Goal: Find specific page/section: Find specific page/section

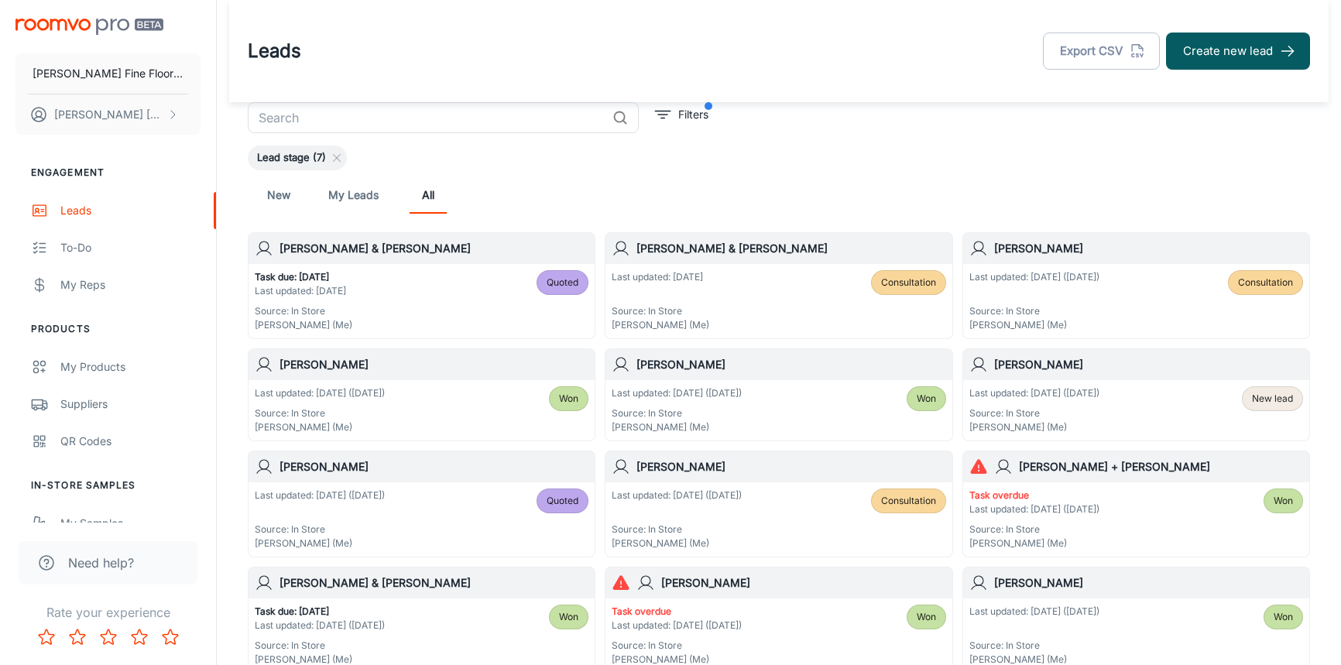
scroll to position [581, 0]
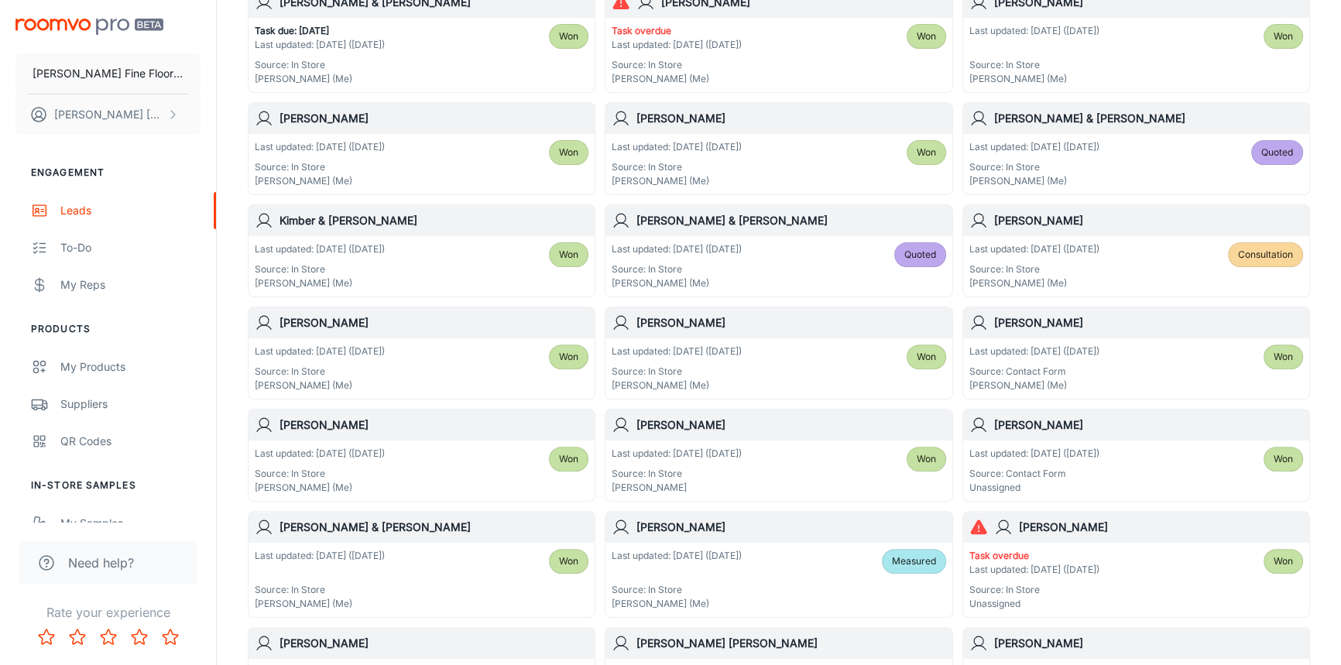
click at [761, 221] on h6 "[PERSON_NAME] & [PERSON_NAME]" at bounding box center [791, 220] width 309 height 17
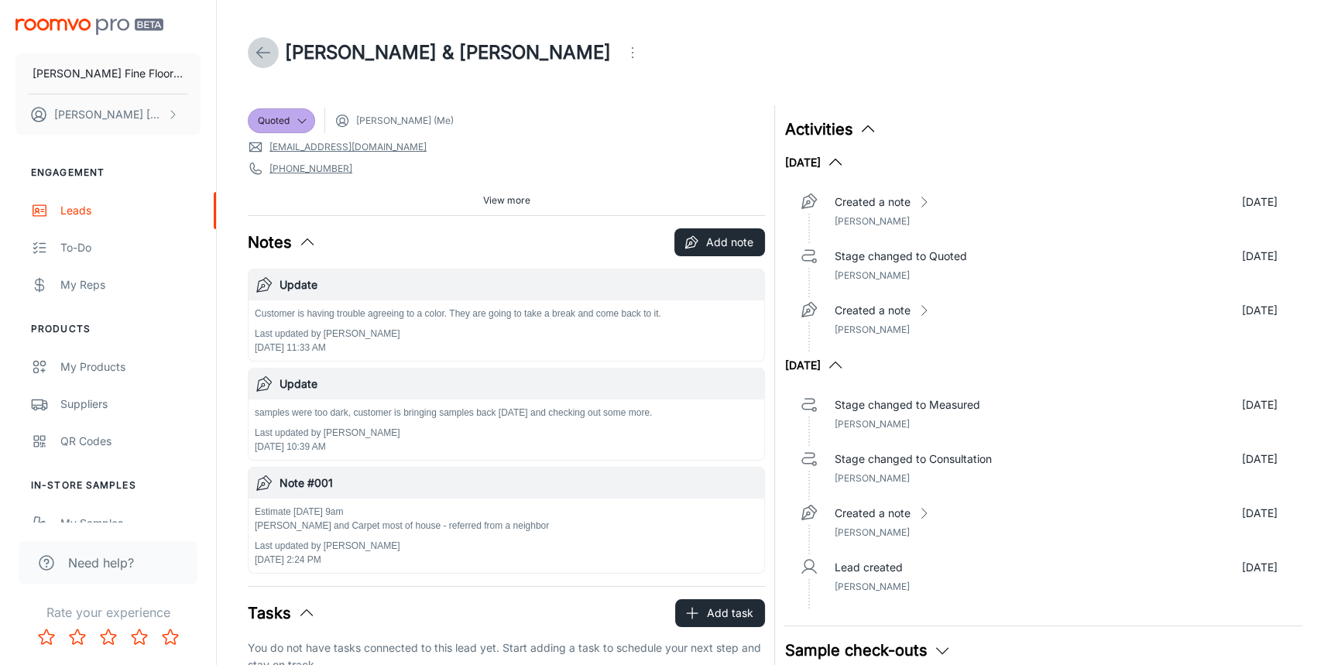
click at [256, 46] on icon at bounding box center [263, 52] width 19 height 19
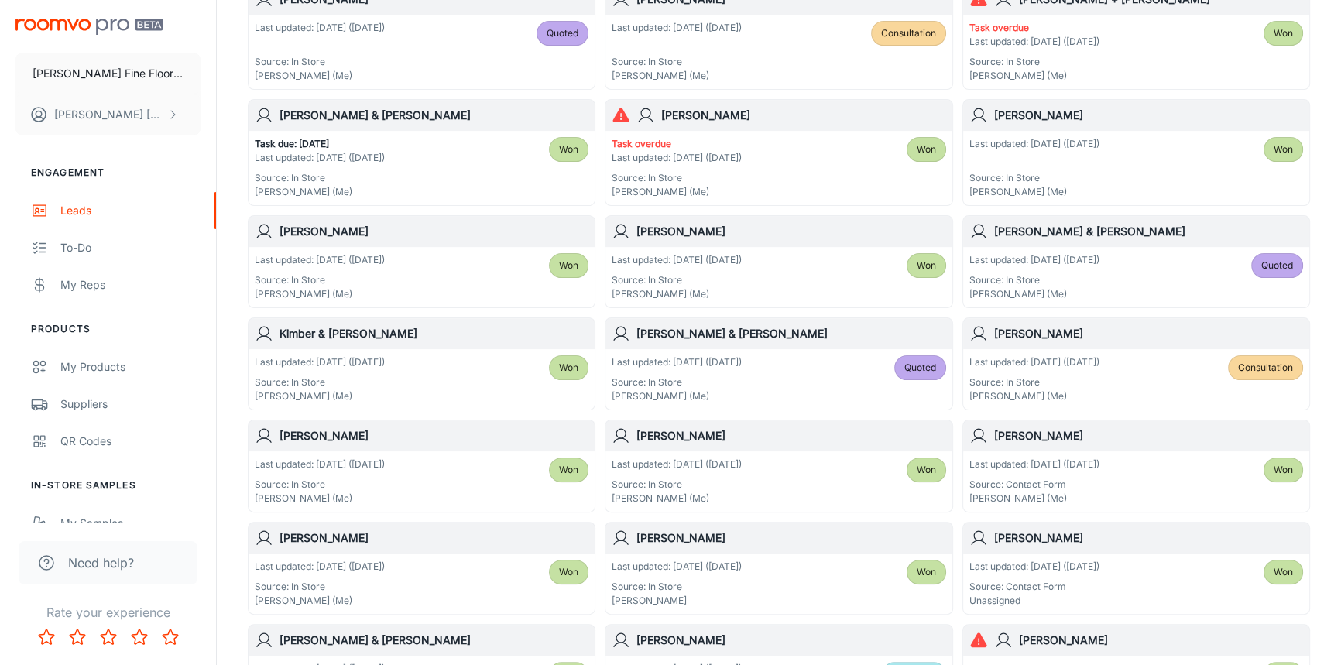
scroll to position [493, 0]
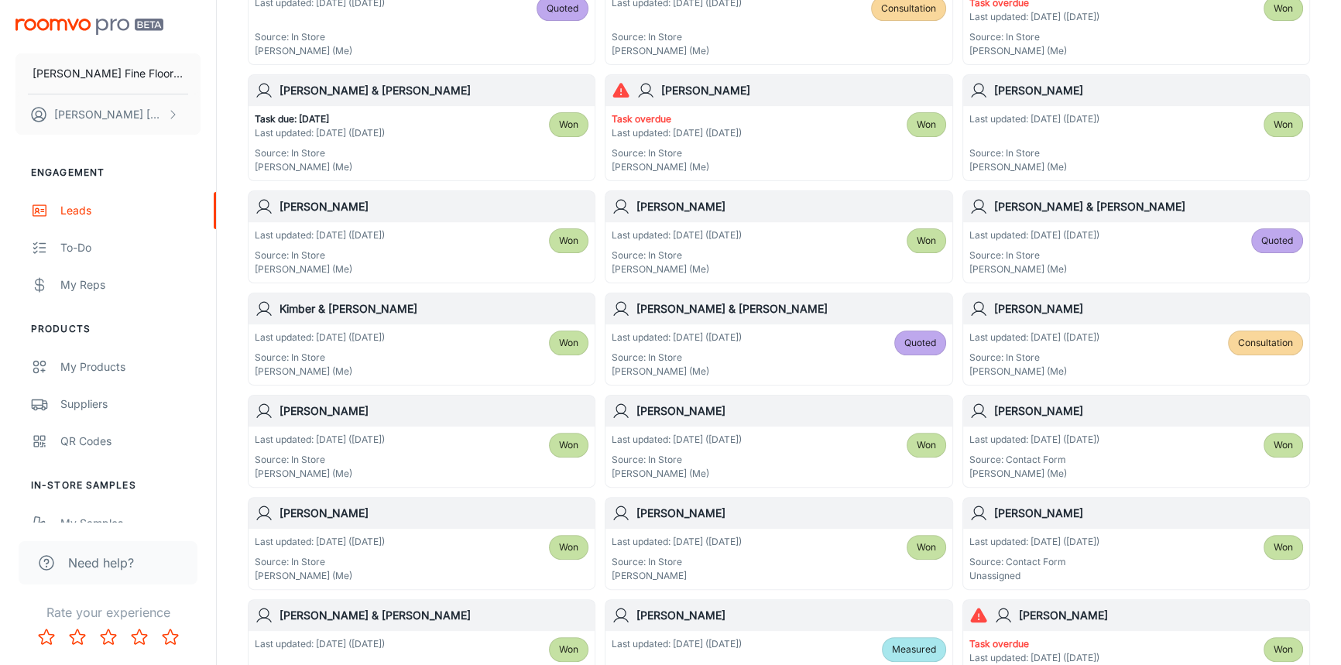
click at [742, 492] on div "[PERSON_NAME] Last updated: [DATE] ([DATE]) Source: In Store [PERSON_NAME]" at bounding box center [774, 539] width 357 height 102
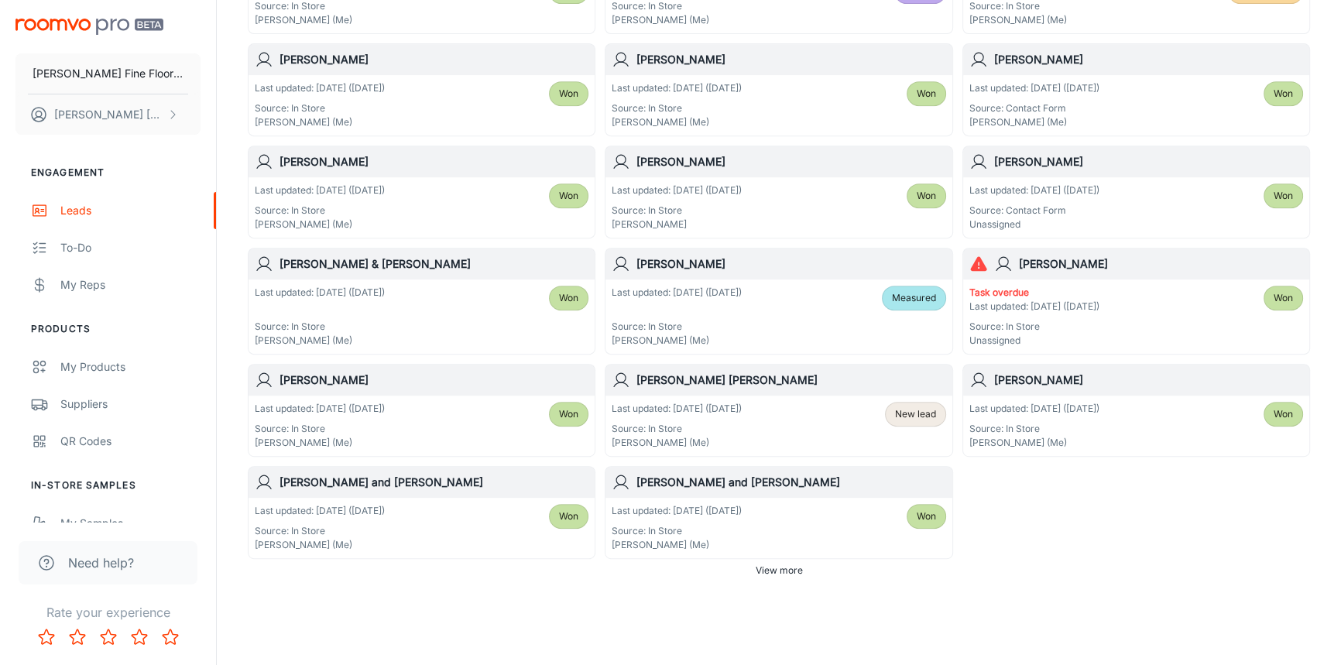
scroll to position [871, 0]
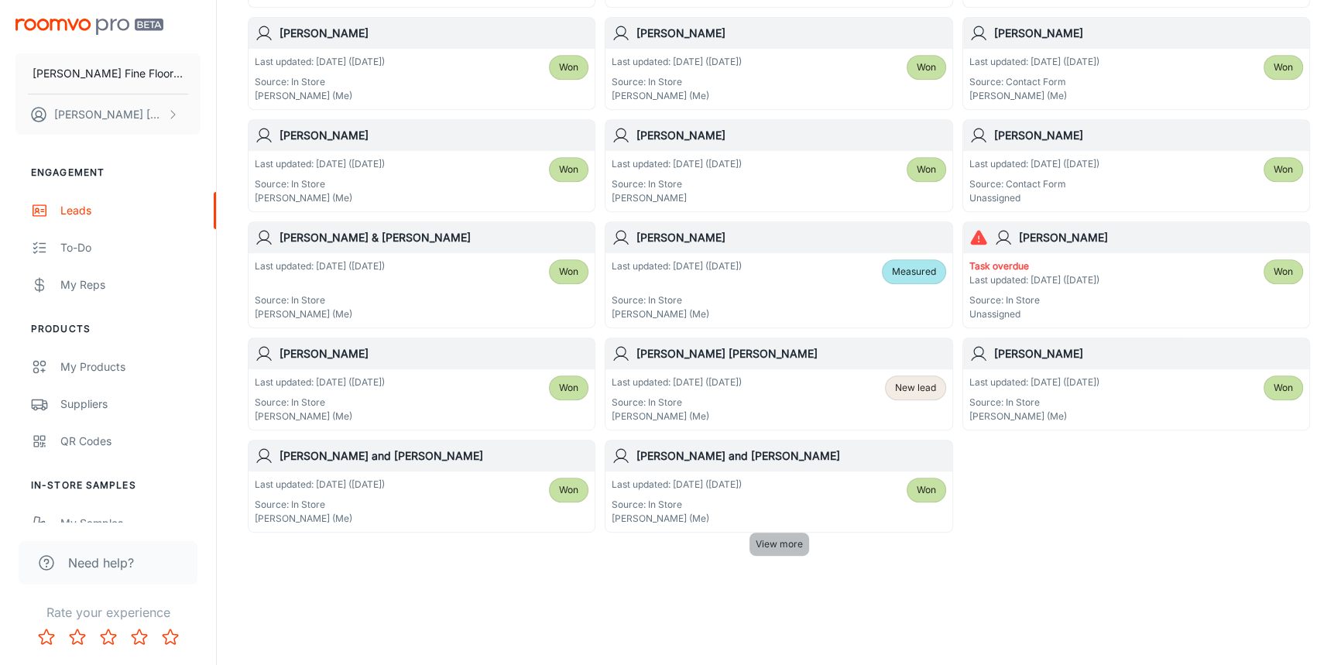
click at [794, 540] on span "View more" at bounding box center [779, 544] width 47 height 14
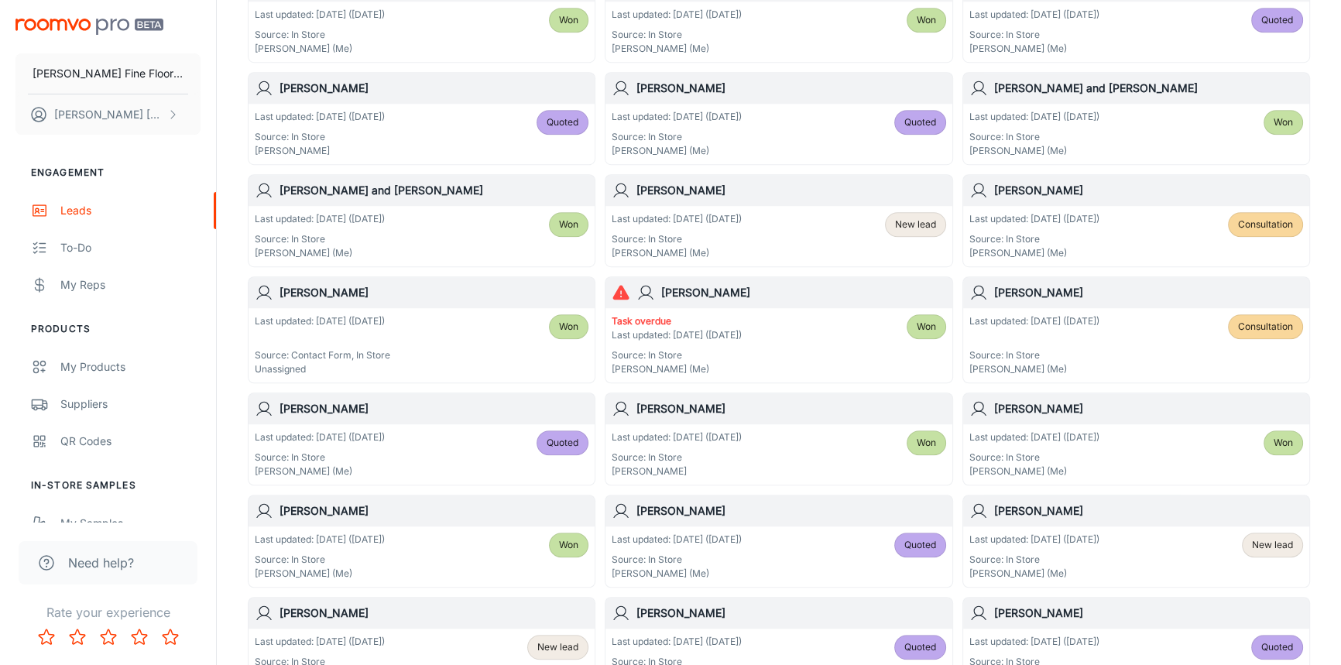
scroll to position [1363, 0]
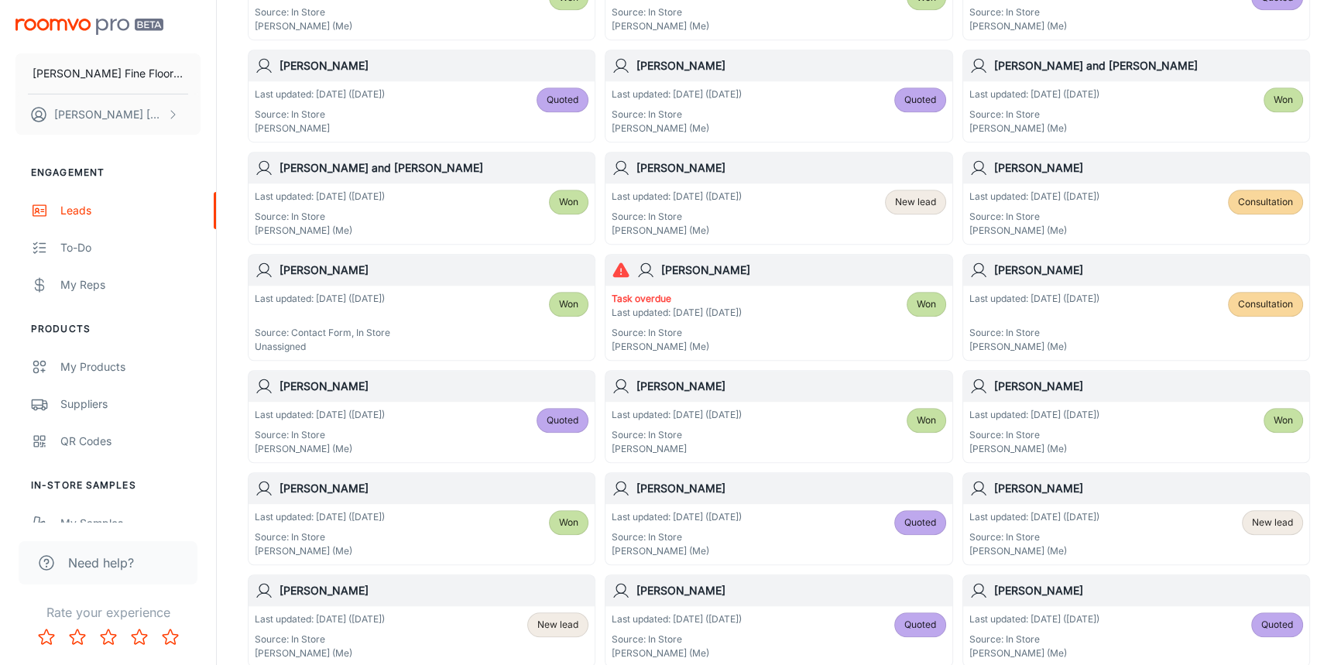
click at [1108, 393] on div "[PERSON_NAME]" at bounding box center [1136, 386] width 346 height 31
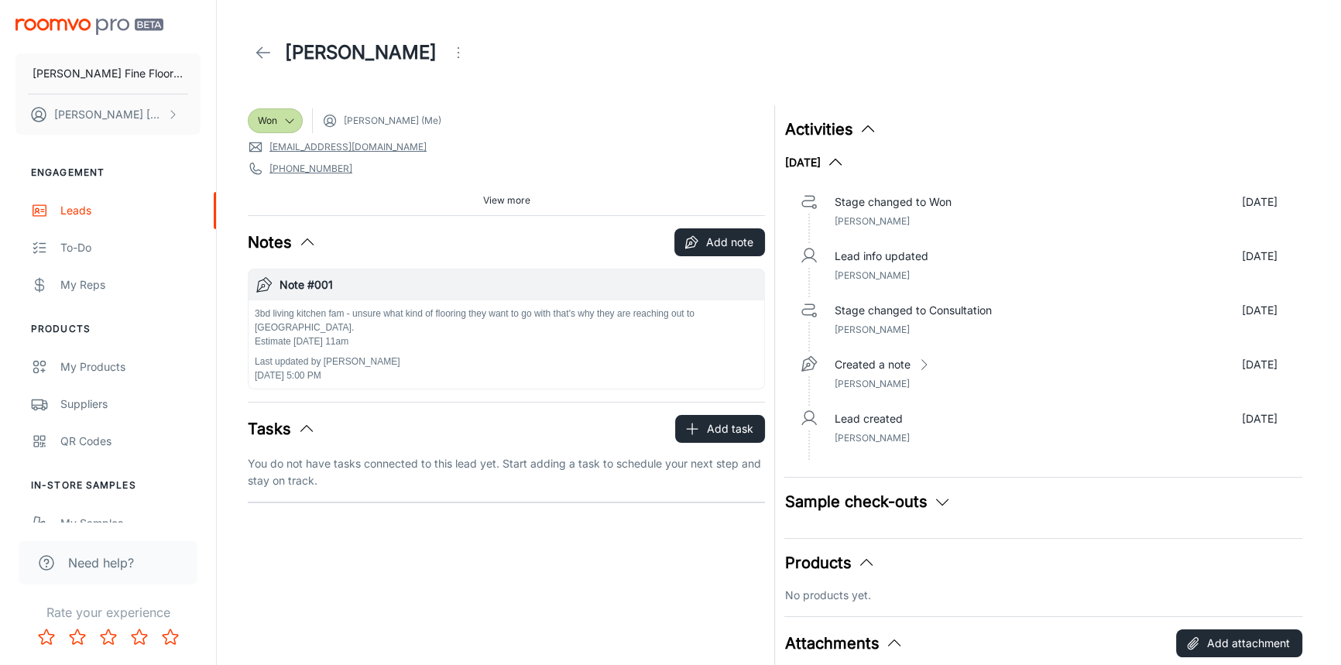
click at [531, 204] on button "View more" at bounding box center [507, 200] width 60 height 23
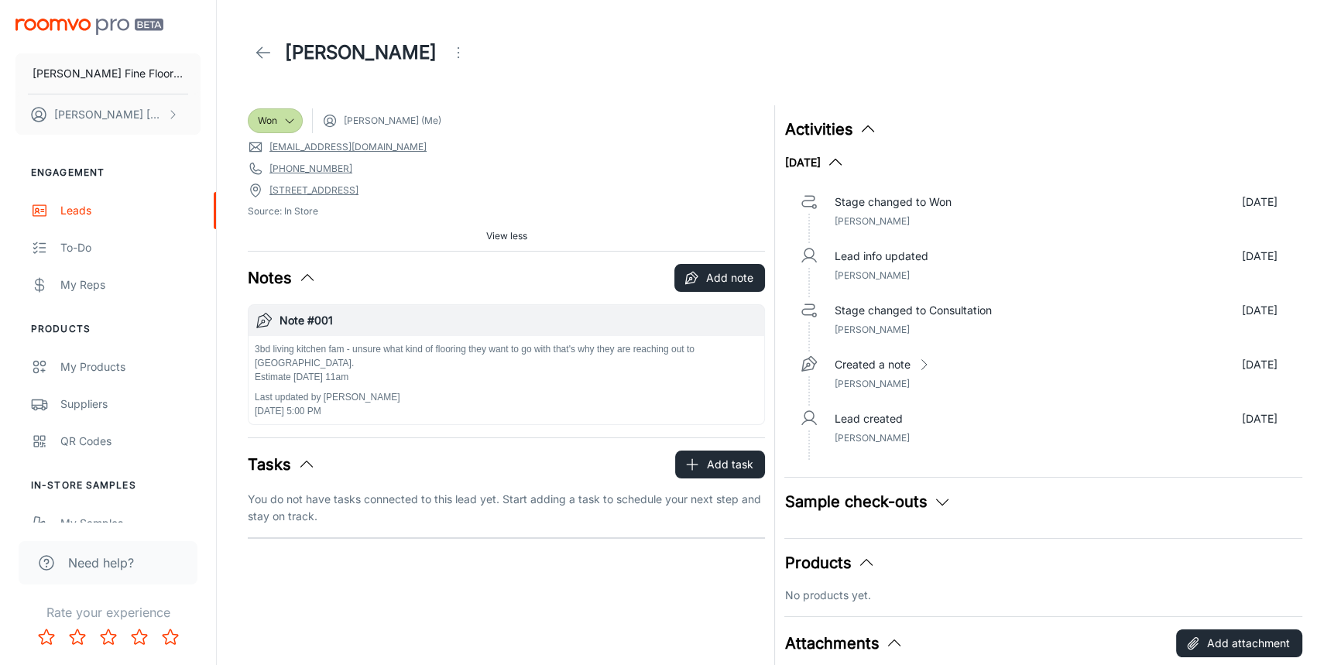
click at [270, 46] on icon at bounding box center [263, 52] width 19 height 19
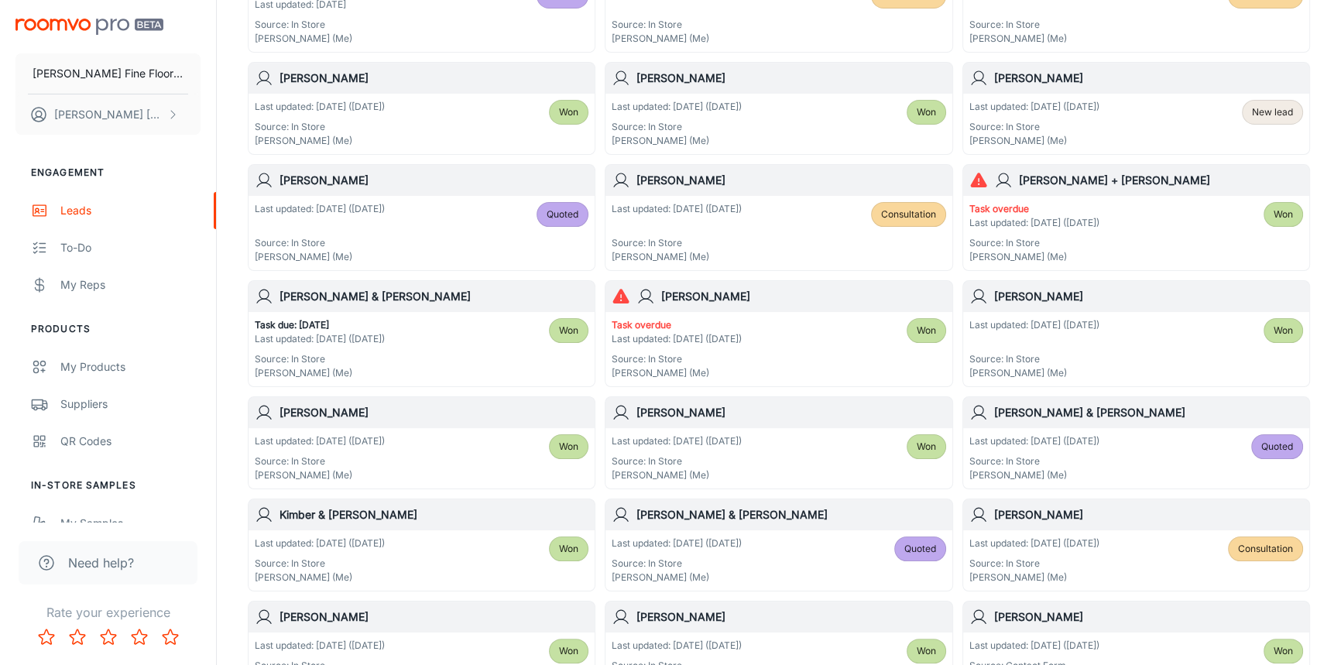
scroll to position [281, 0]
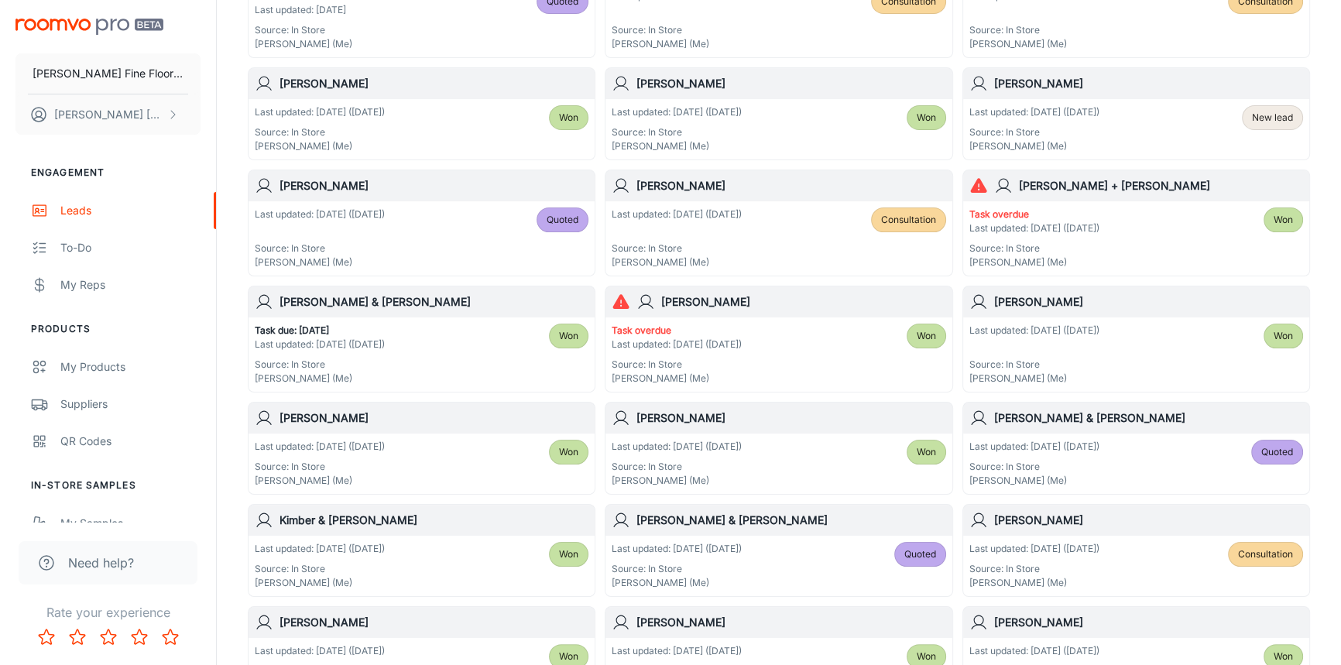
click at [428, 197] on div "[PERSON_NAME]" at bounding box center [422, 185] width 346 height 31
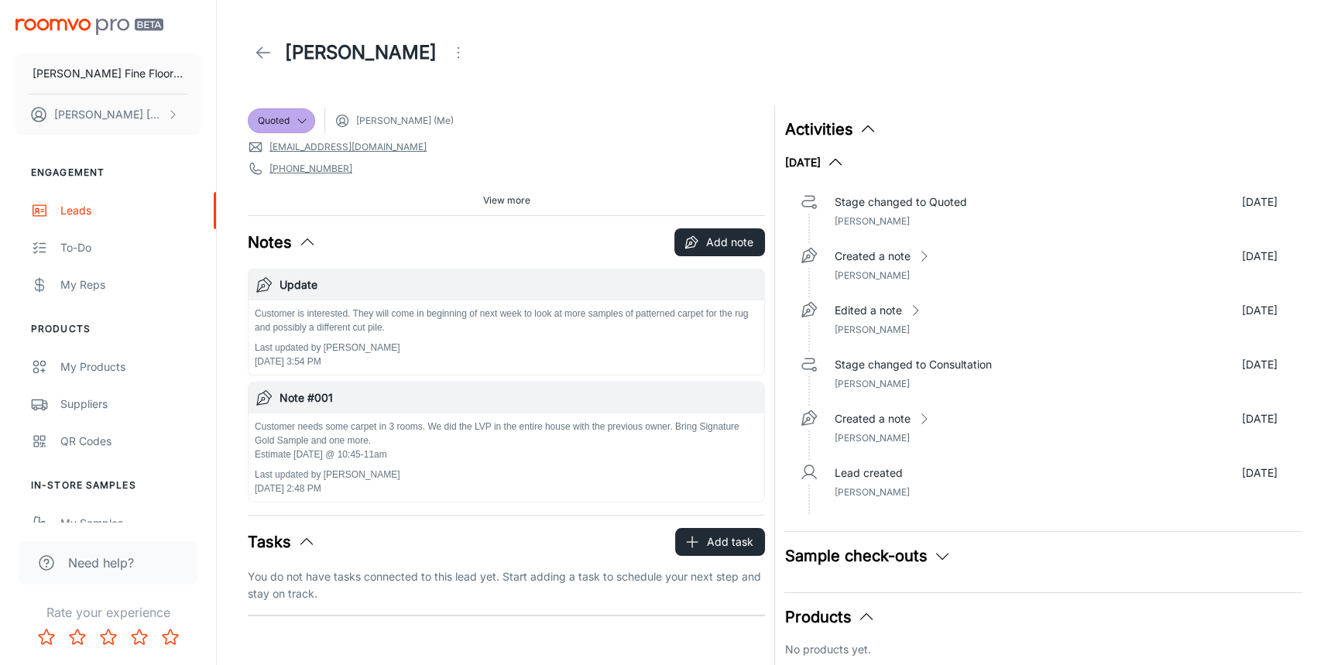
click at [256, 60] on icon at bounding box center [263, 52] width 19 height 19
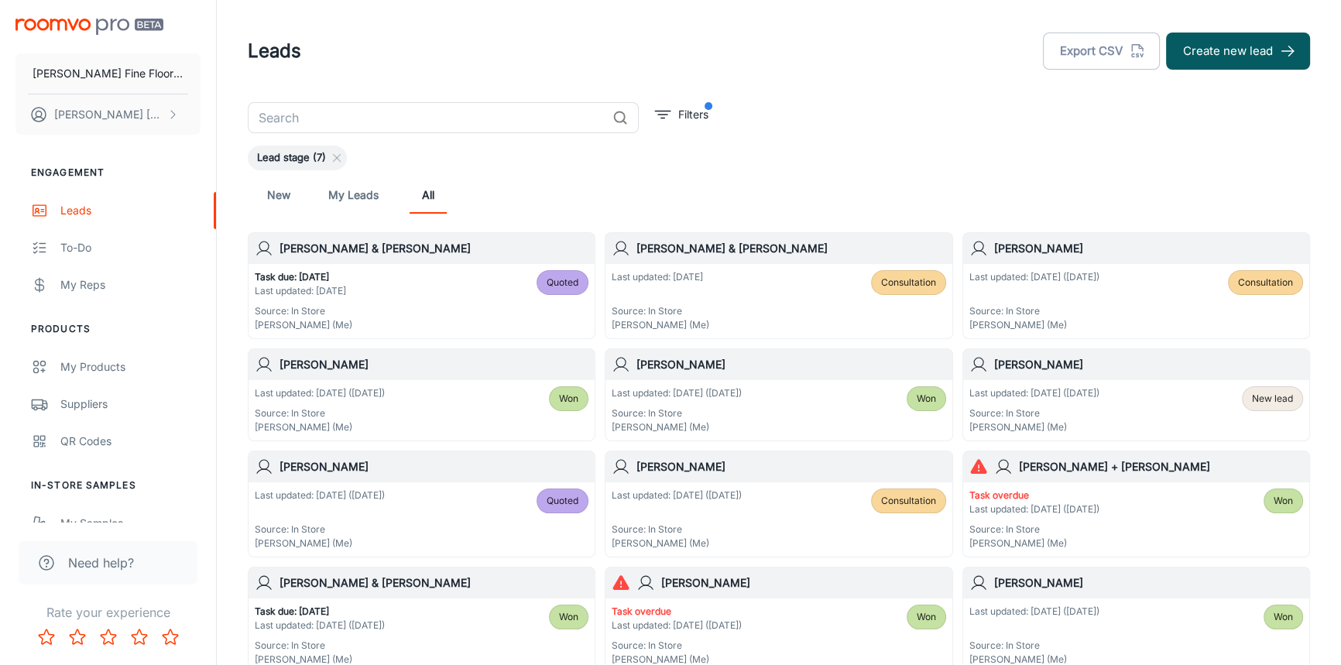
click at [324, 117] on input "text" at bounding box center [427, 117] width 359 height 31
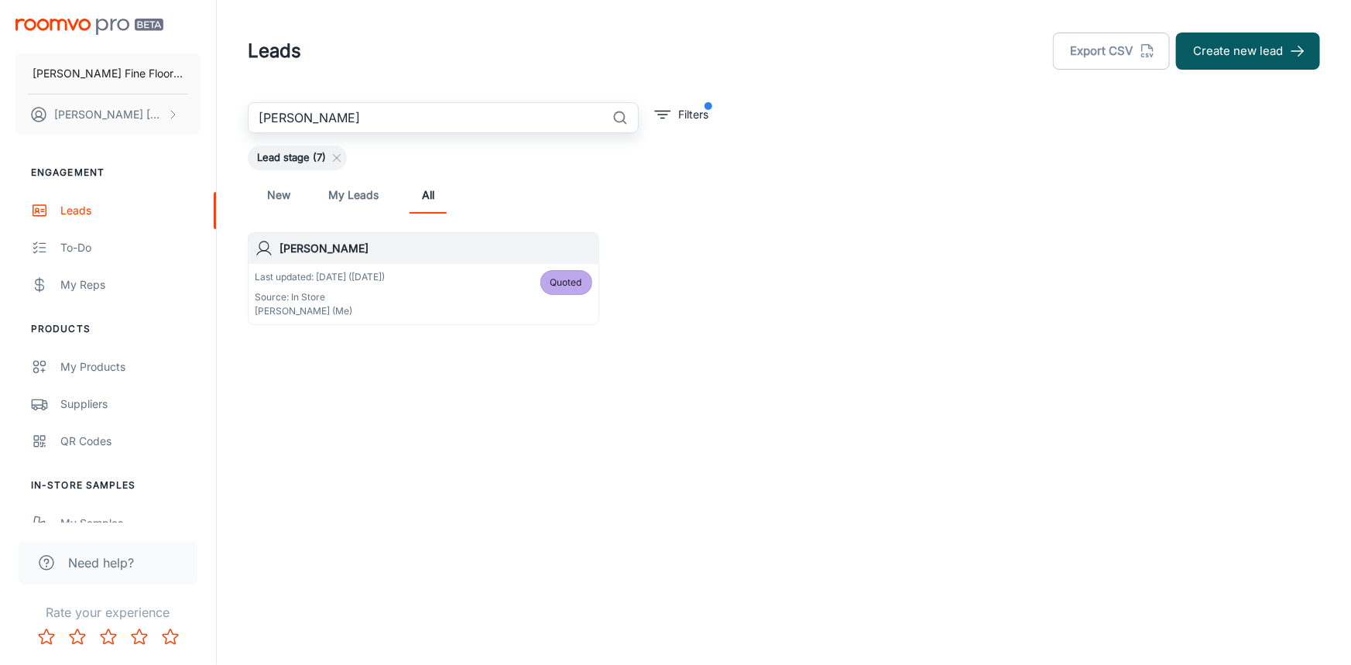
type input "[PERSON_NAME]"
click at [418, 285] on div "Last updated: [DATE] ([DATE]) Source: In Store [PERSON_NAME] (Me) Quoted" at bounding box center [424, 294] width 338 height 48
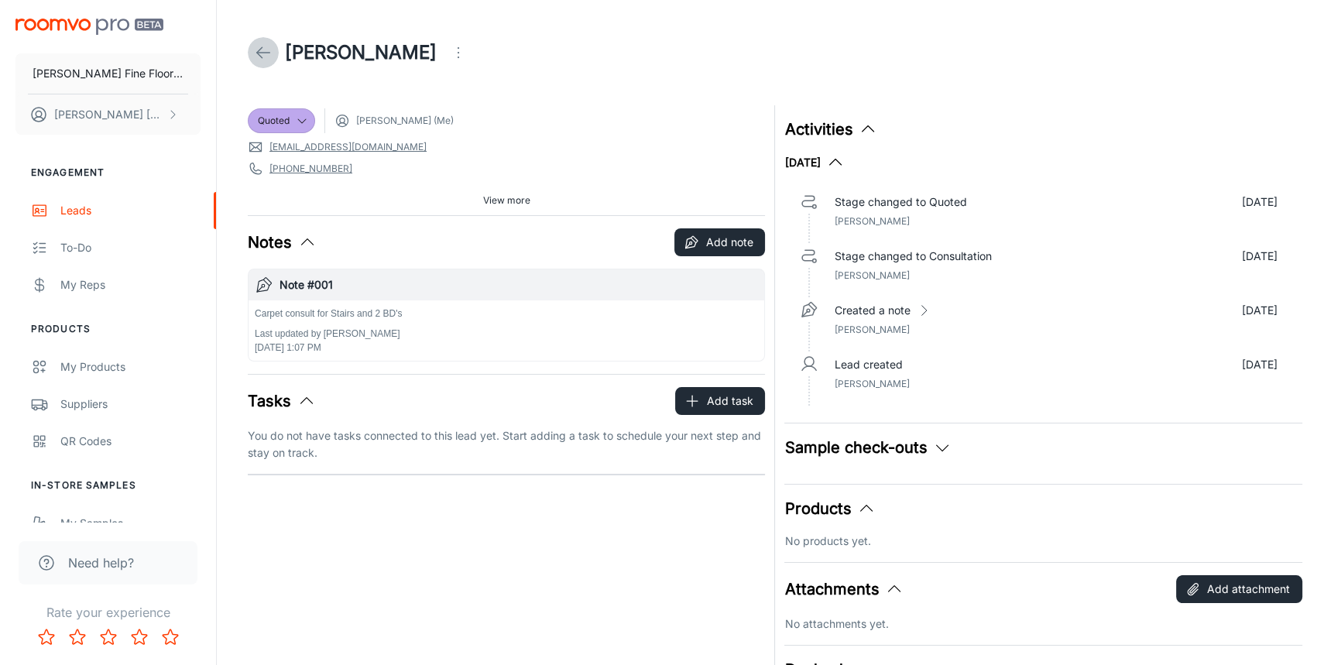
click at [266, 54] on icon at bounding box center [263, 52] width 19 height 19
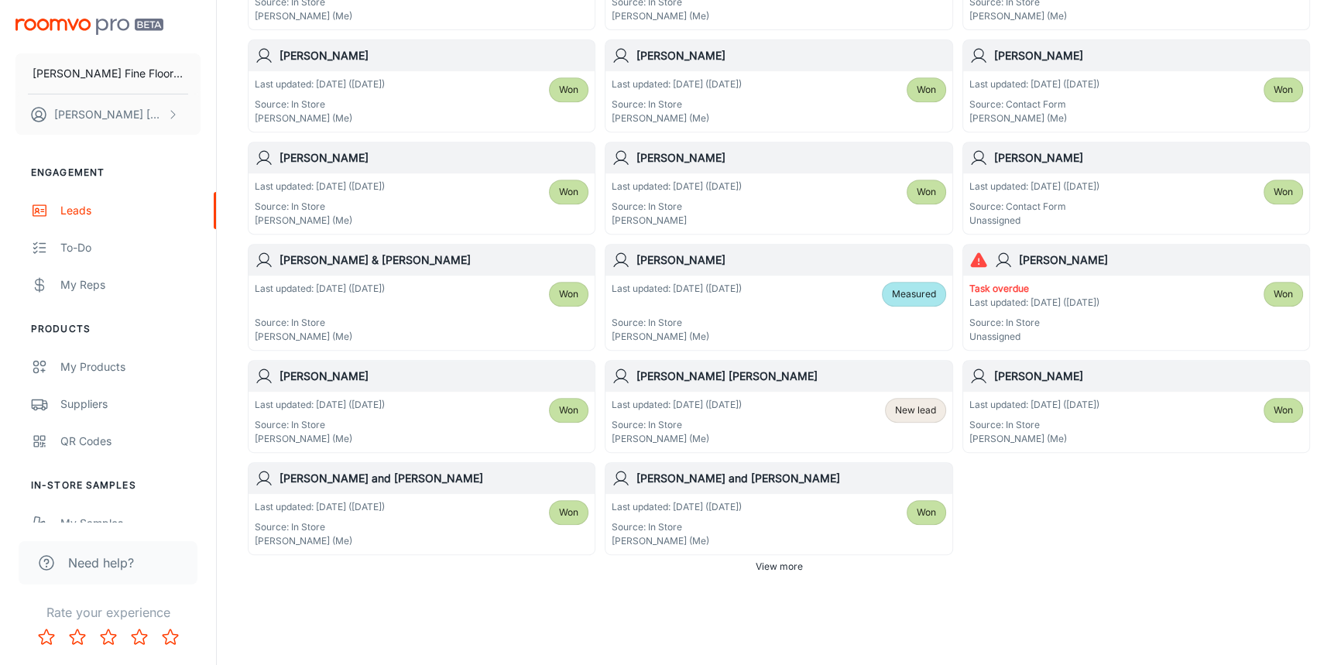
scroll to position [871, 0]
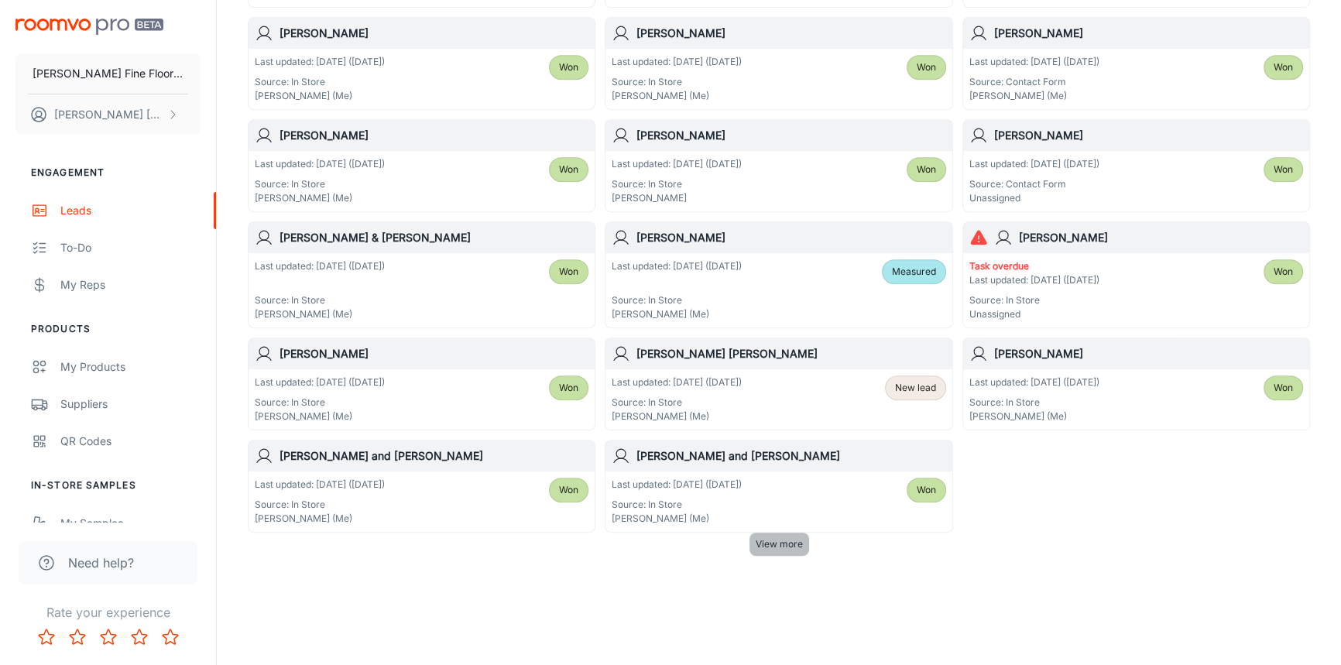
click at [764, 544] on span "View more" at bounding box center [779, 544] width 47 height 14
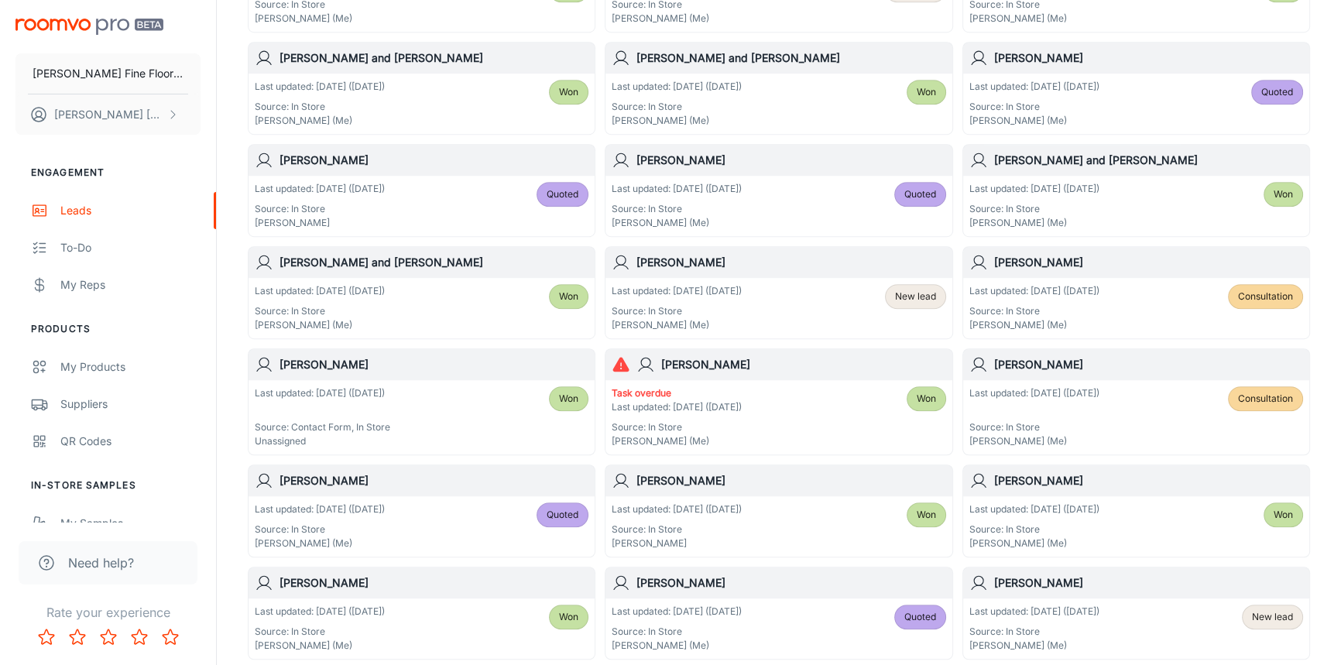
scroll to position [1293, 0]
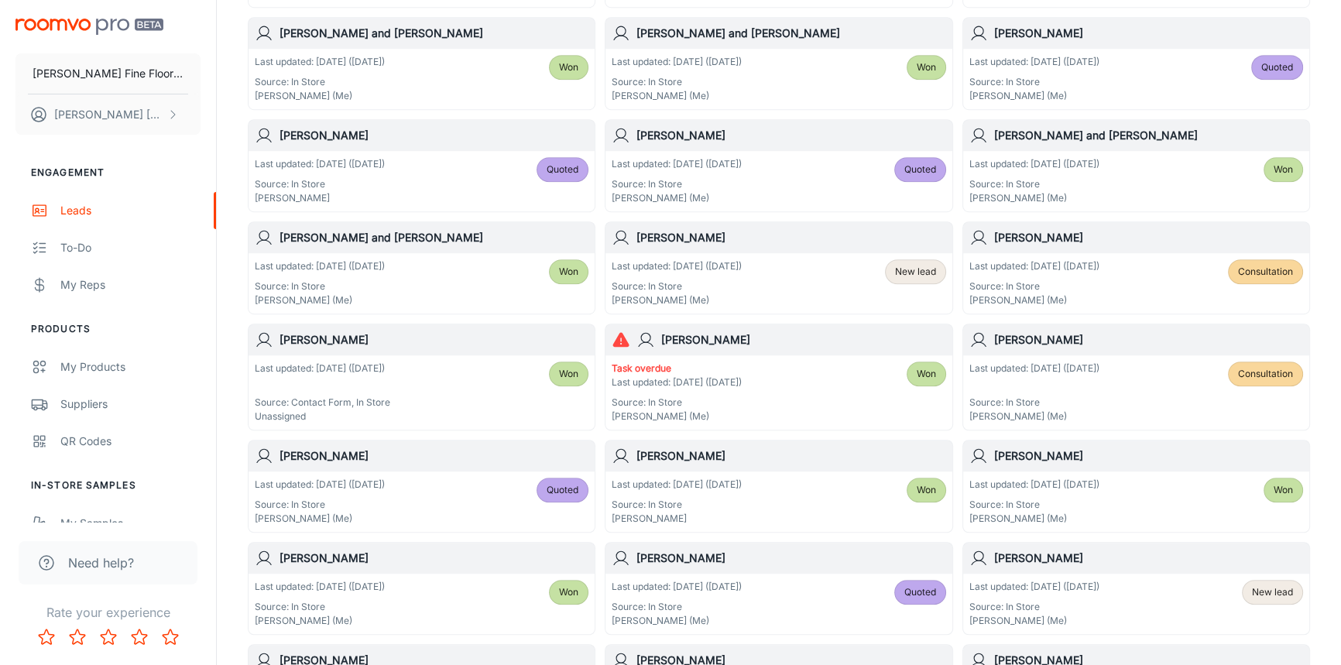
click at [418, 472] on div "Last updated: [DATE] ([DATE]) Source: In Store [PERSON_NAME] (Me) Quoted" at bounding box center [422, 502] width 346 height 60
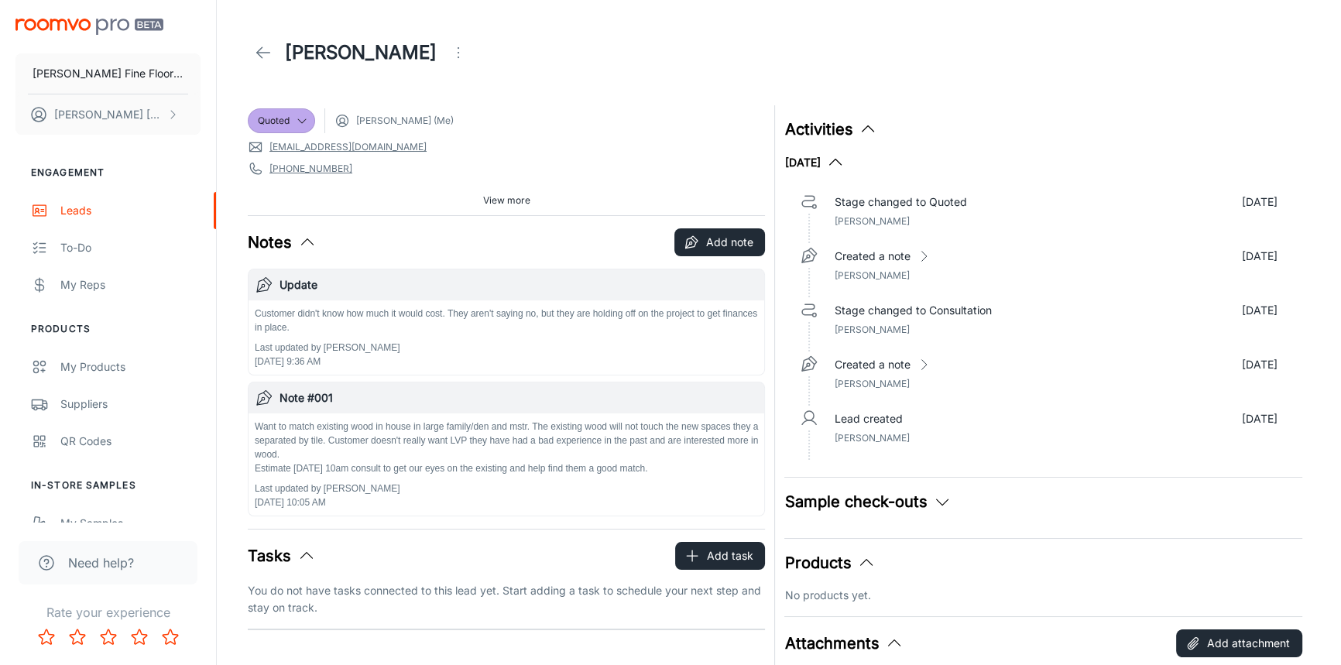
click at [275, 46] on link at bounding box center [263, 52] width 31 height 31
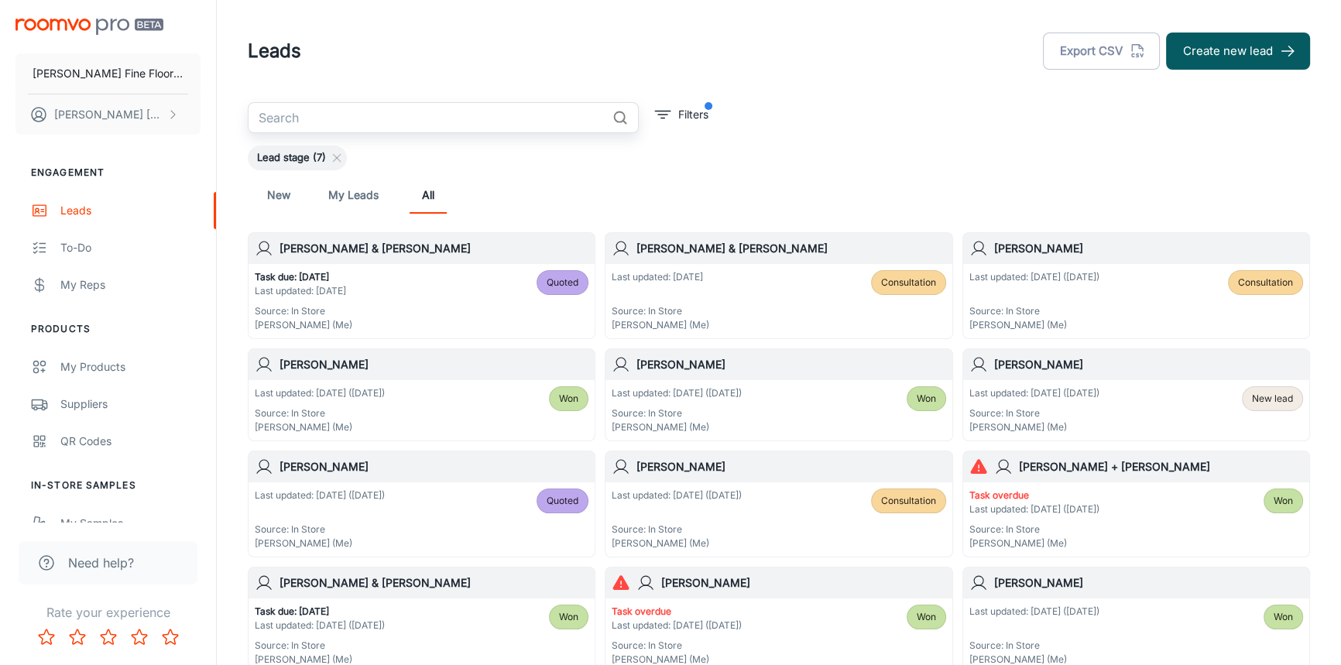
click at [320, 110] on input "text" at bounding box center [427, 117] width 359 height 31
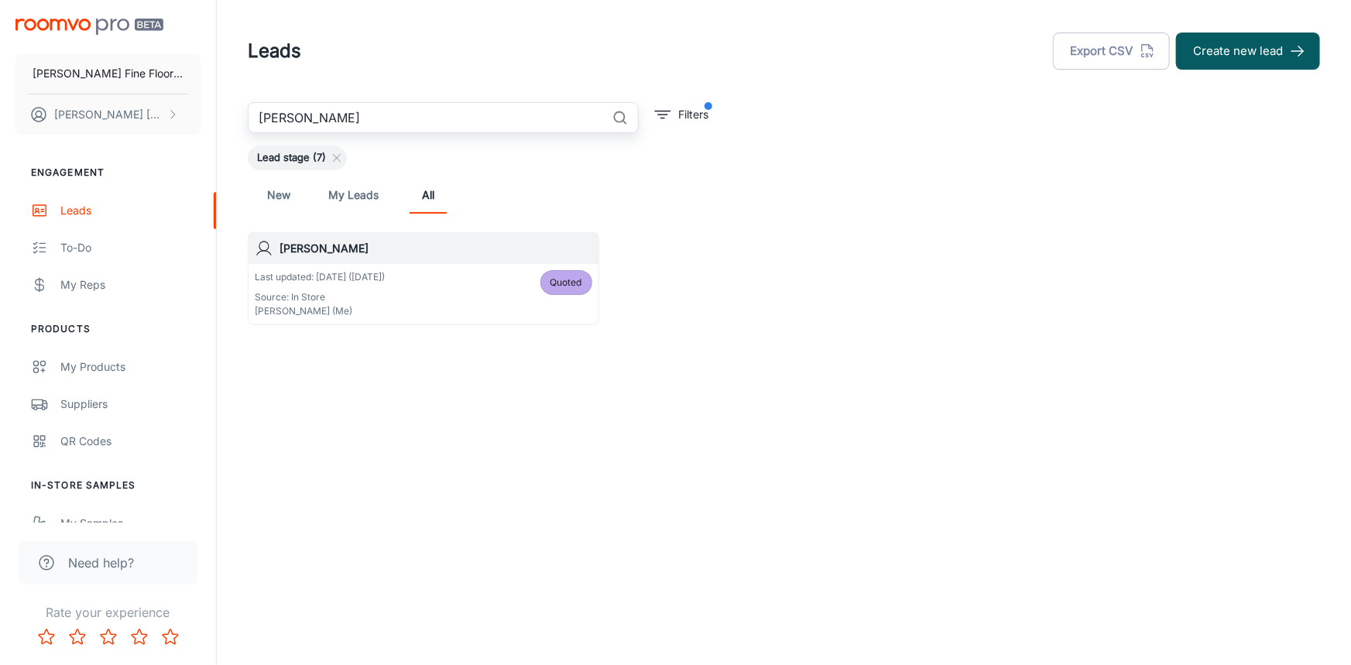
type input "[PERSON_NAME]"
click at [423, 253] on h6 "[PERSON_NAME]" at bounding box center [436, 248] width 313 height 17
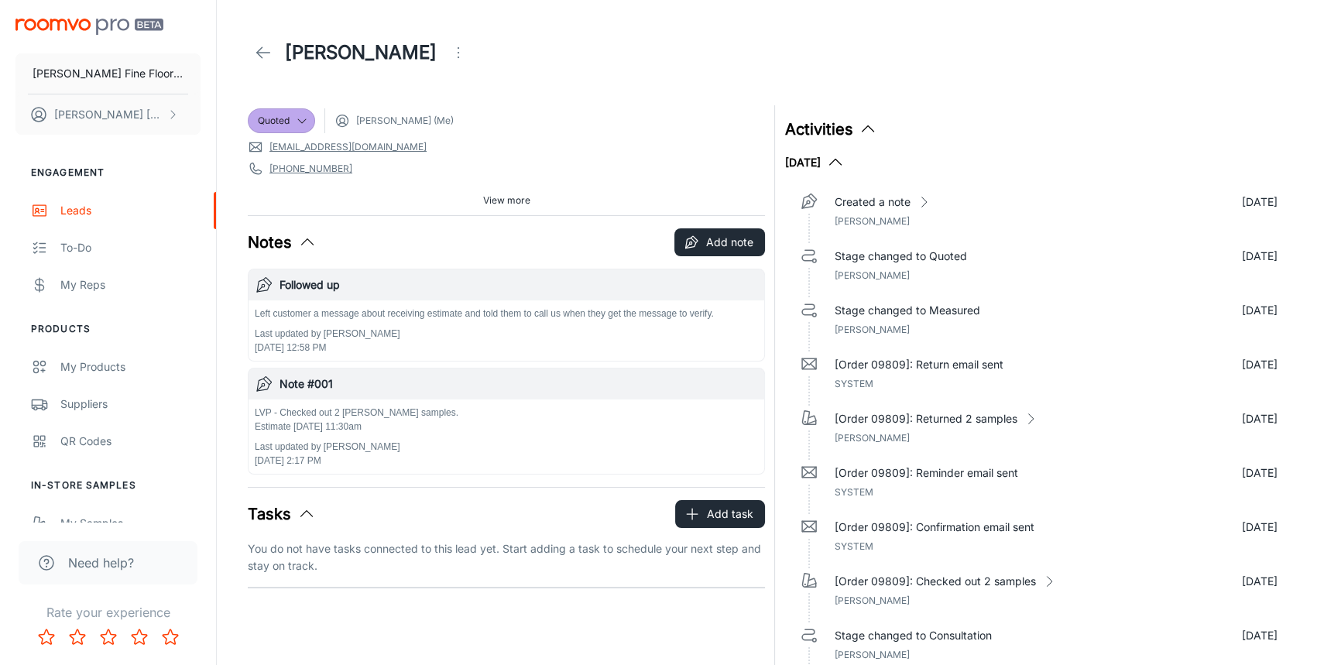
click at [251, 53] on link at bounding box center [263, 52] width 31 height 31
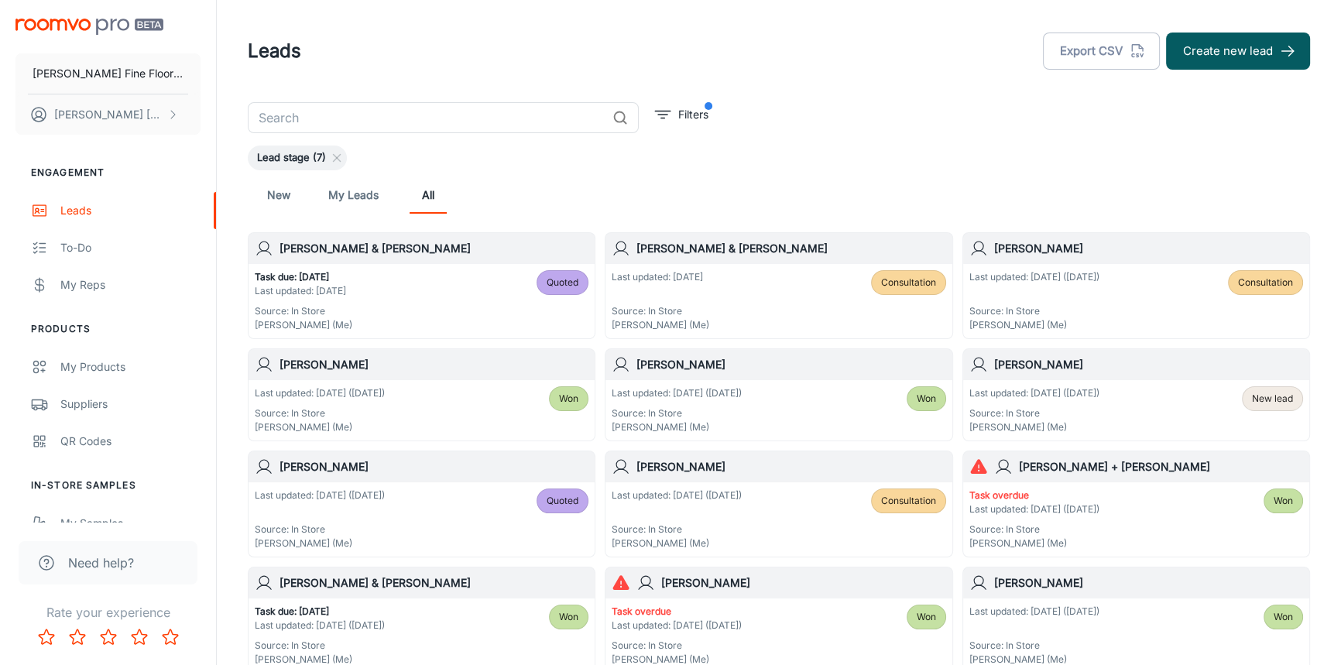
click at [359, 118] on input "text" at bounding box center [427, 117] width 359 height 31
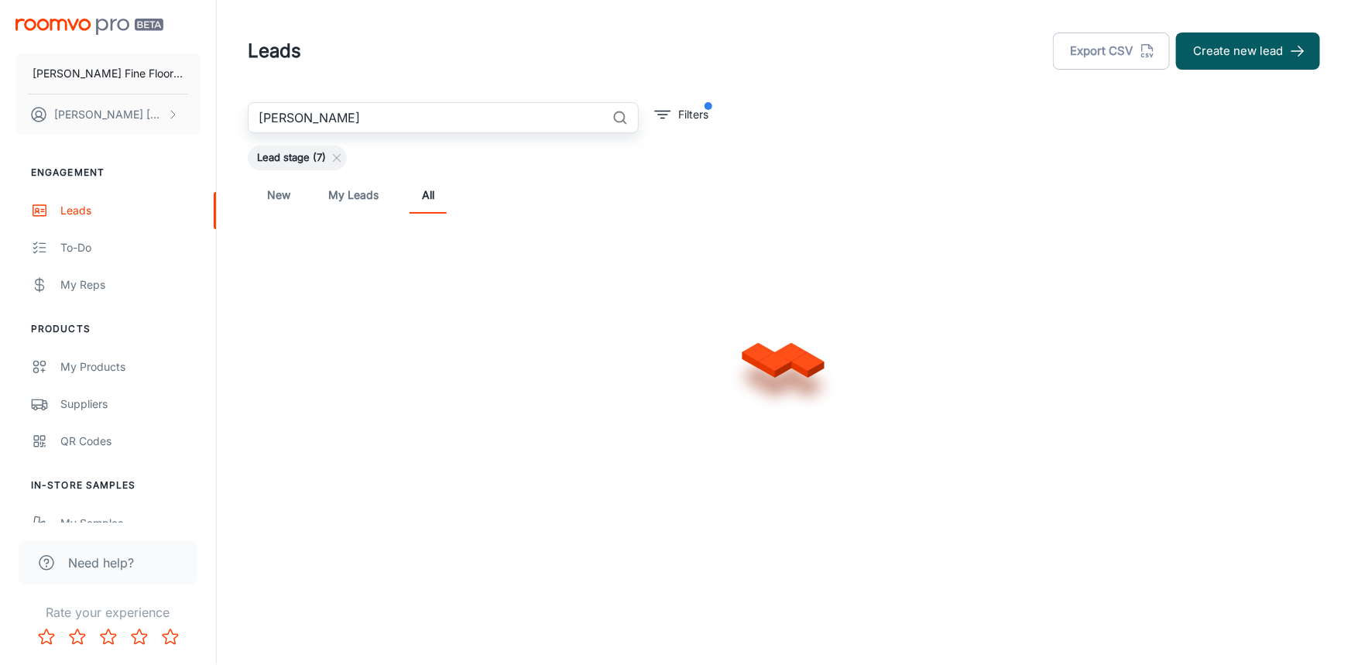
type input "[PERSON_NAME]"
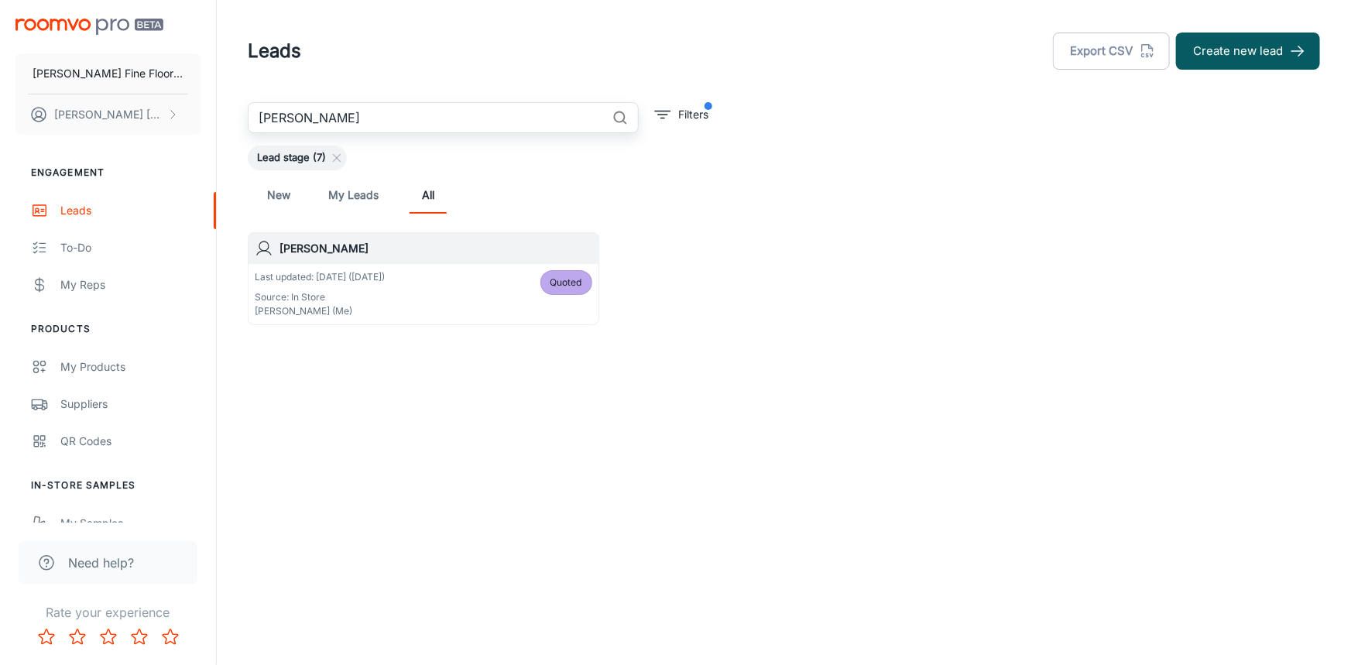
click at [454, 267] on div "Last updated: [DATE] ([DATE]) Source: In Store [PERSON_NAME] (Me) Quoted" at bounding box center [424, 294] width 350 height 60
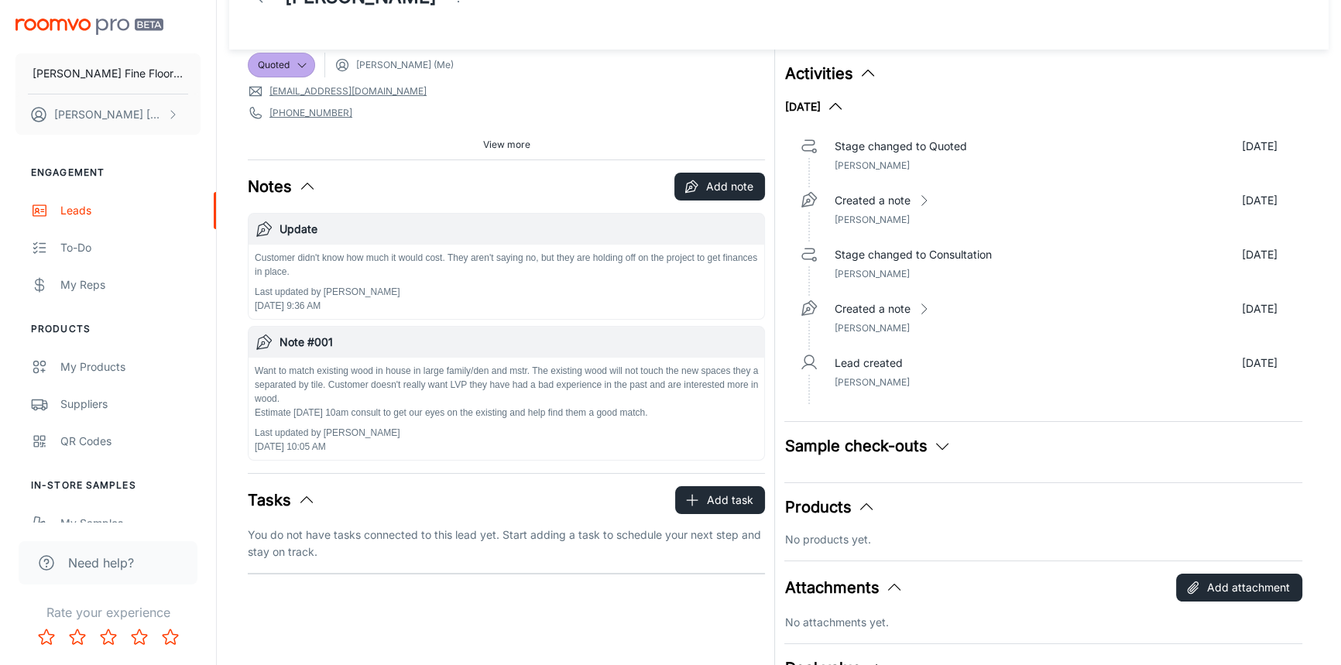
scroll to position [28, 0]
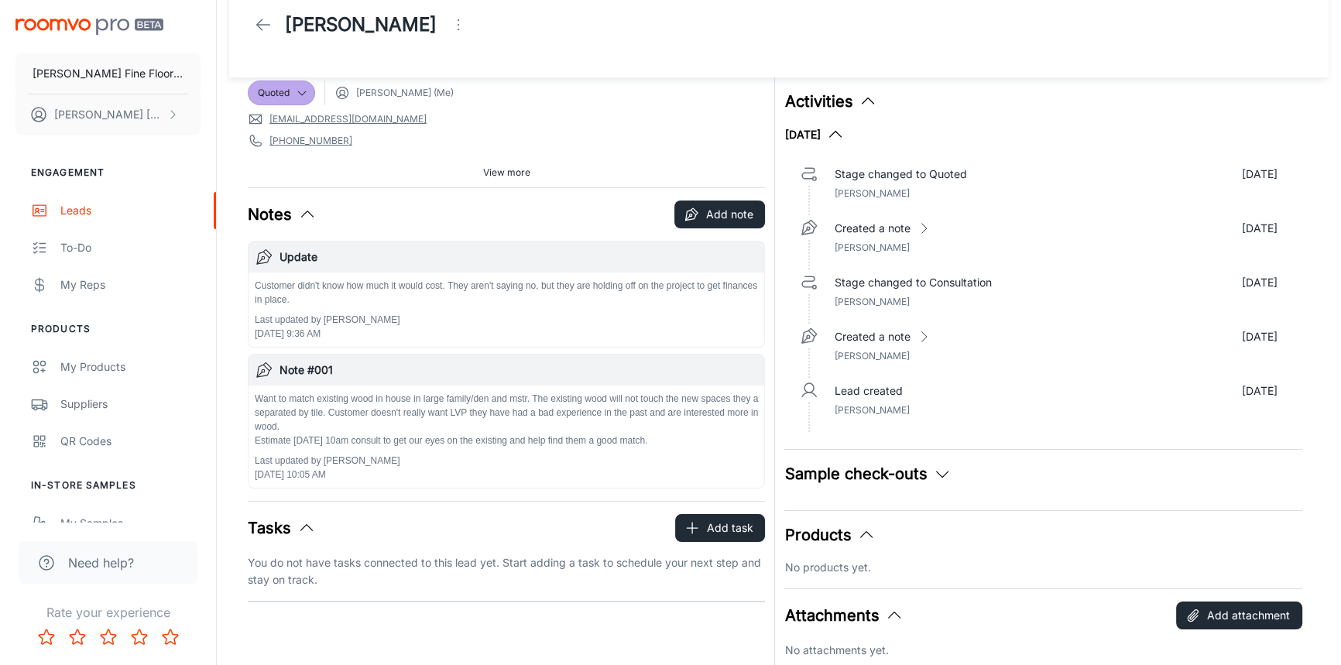
click at [270, 23] on icon at bounding box center [263, 24] width 19 height 19
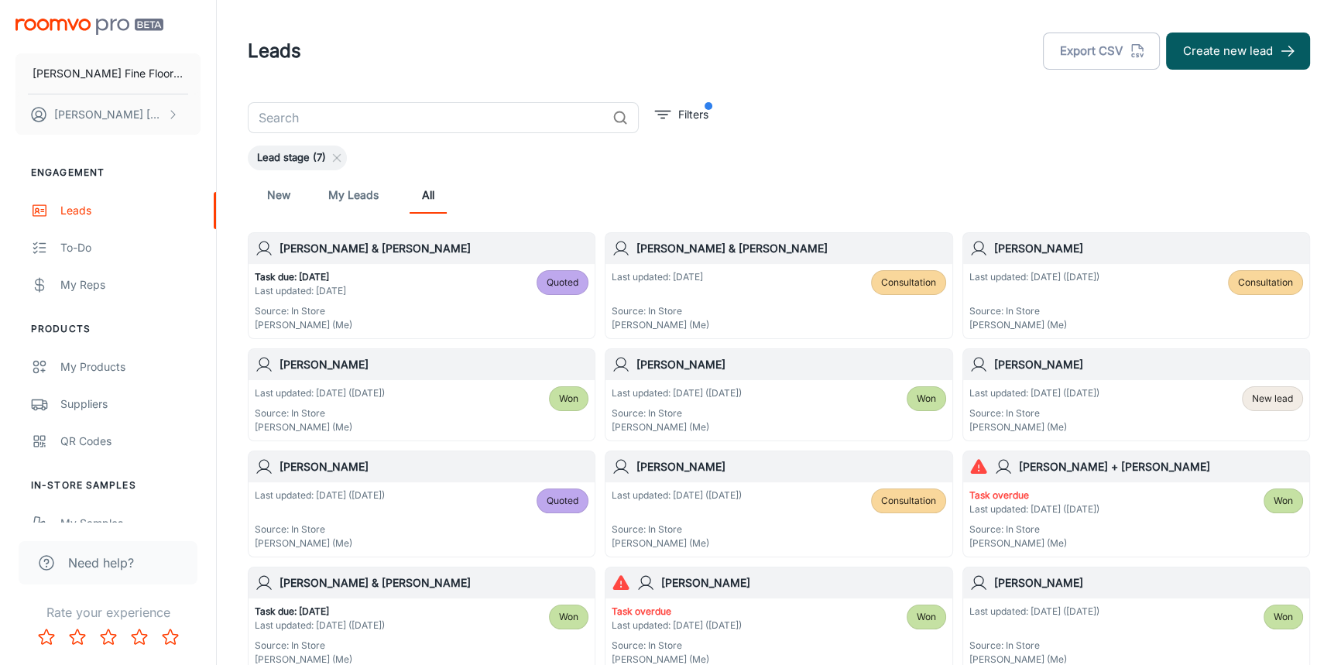
click at [1125, 259] on div "[PERSON_NAME]" at bounding box center [1136, 248] width 346 height 31
